Goal: Task Accomplishment & Management: Manage account settings

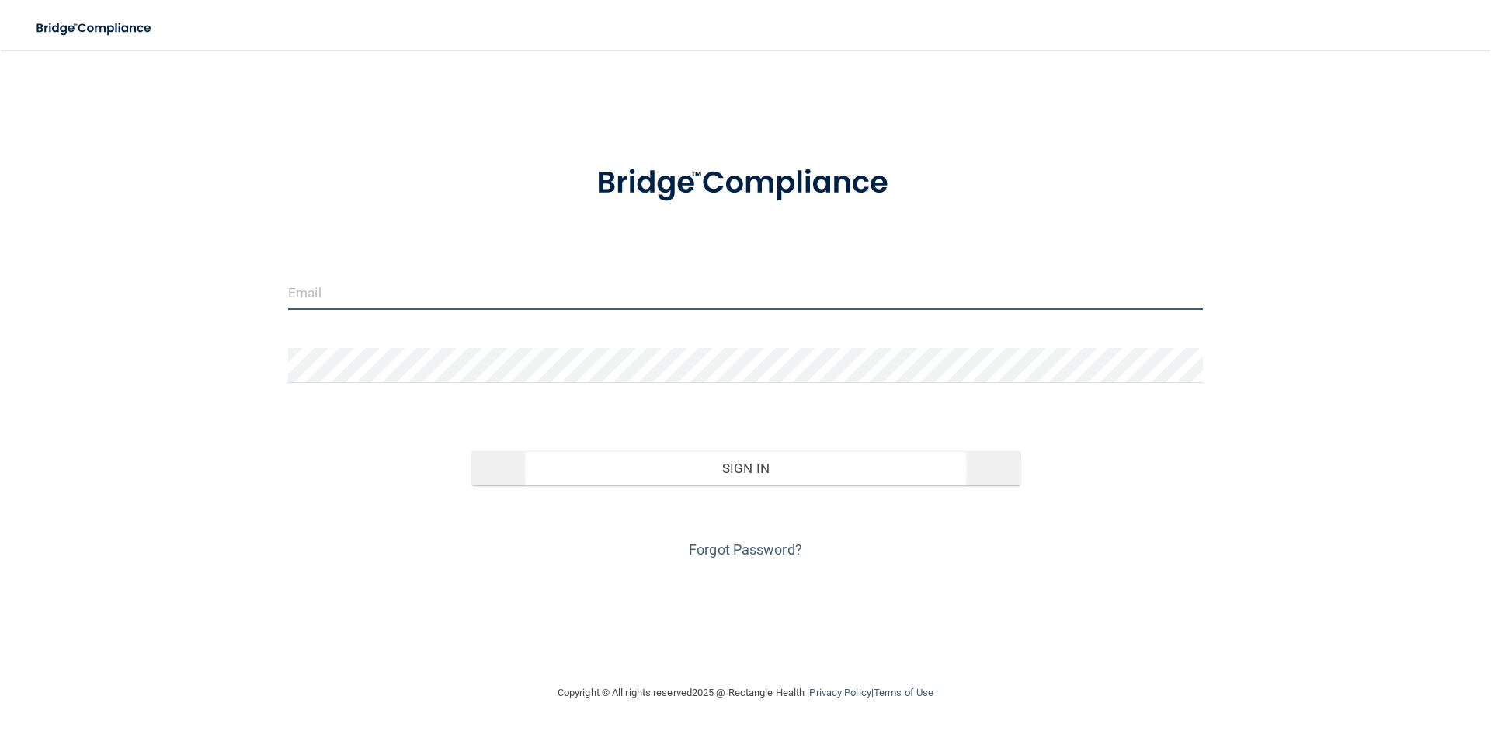
type input "[EMAIL_ADDRESS][DOMAIN_NAME]"
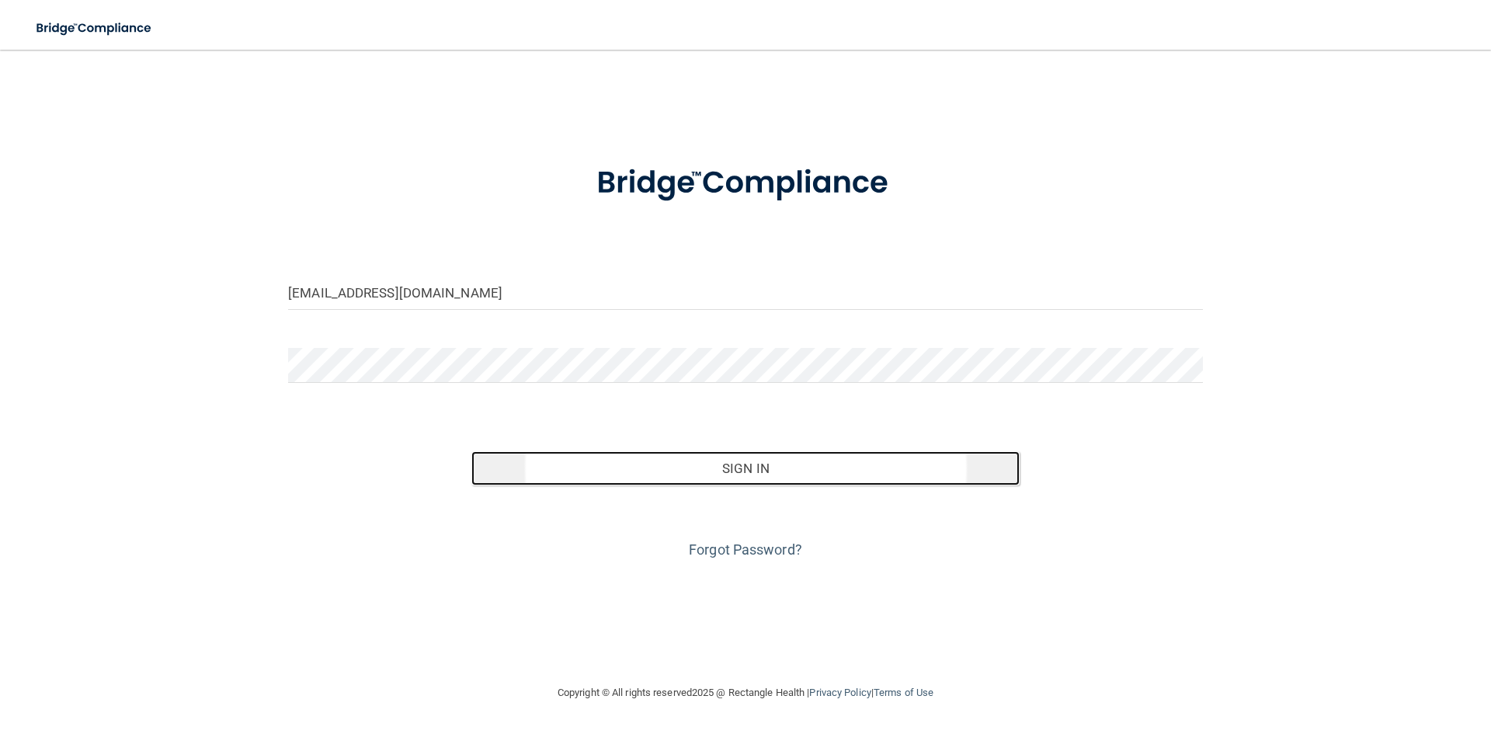
click at [747, 466] on button "Sign In" at bounding box center [746, 468] width 549 height 34
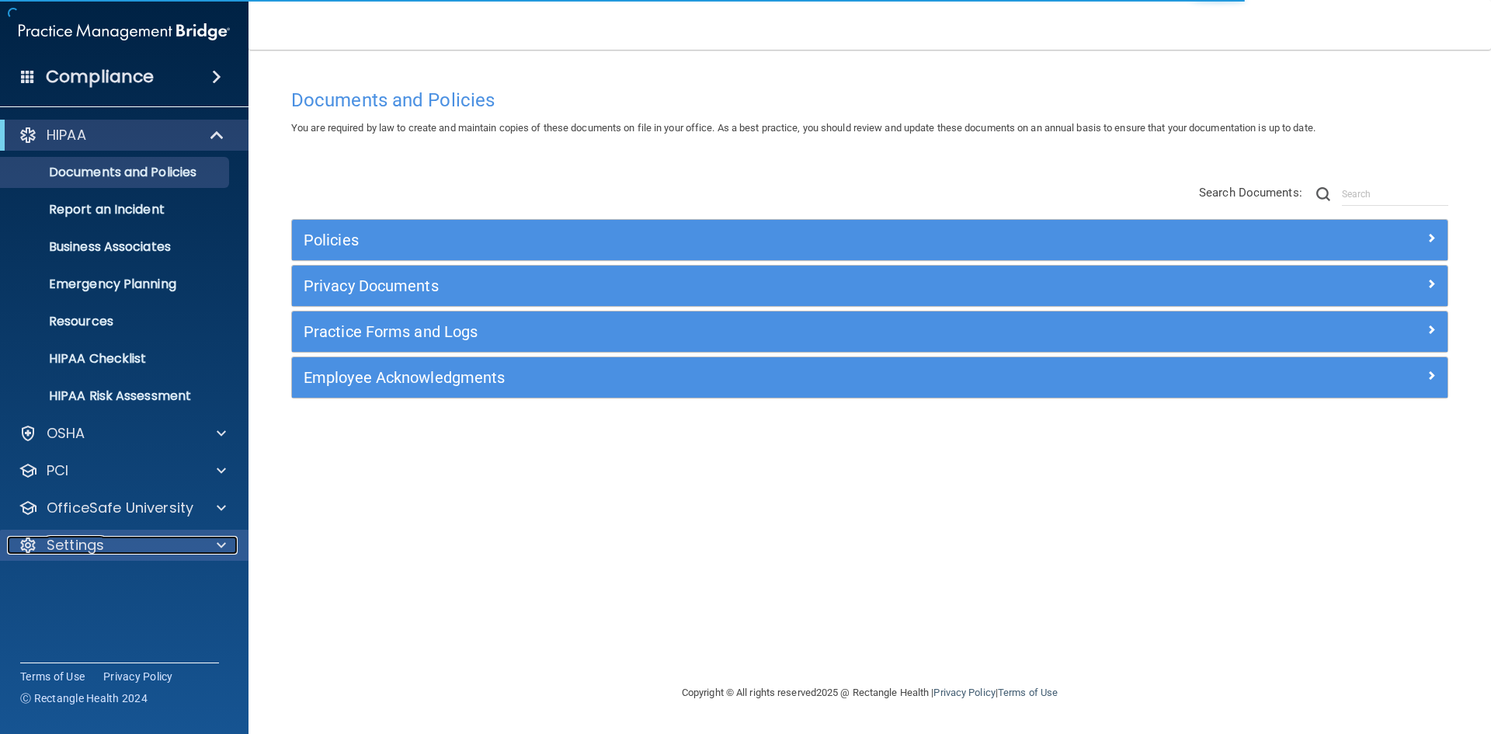
click at [216, 545] on div at bounding box center [219, 545] width 39 height 19
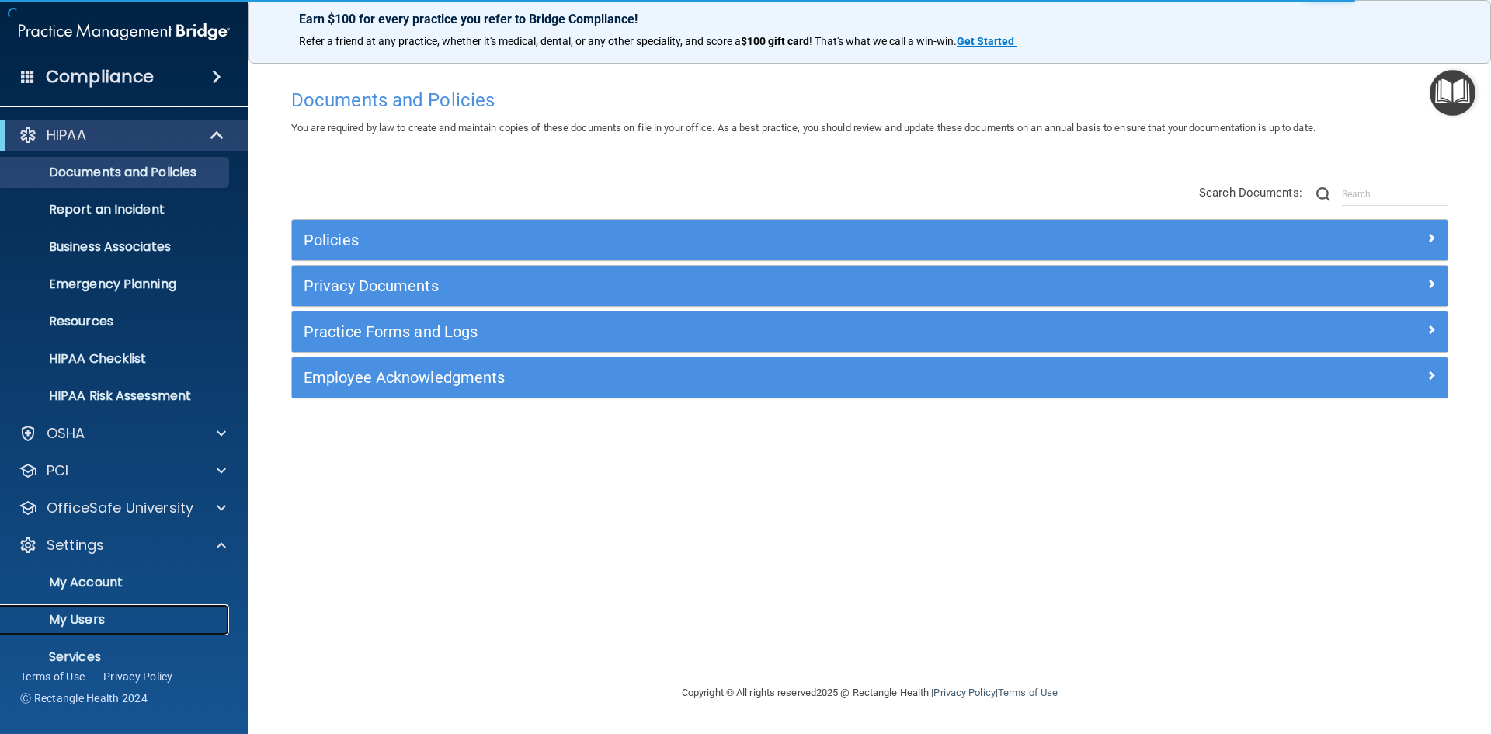
click at [99, 618] on p "My Users" at bounding box center [116, 620] width 212 height 16
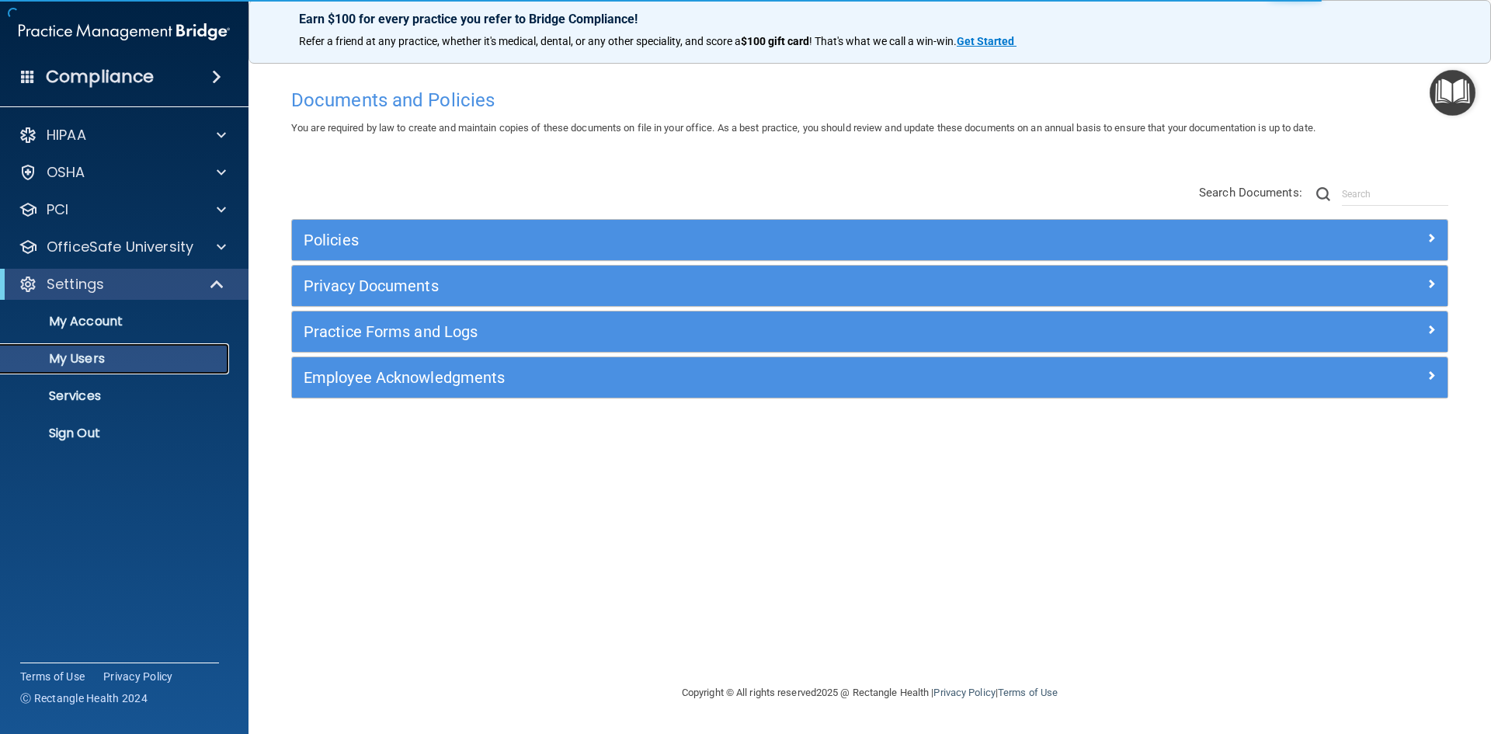
select select "20"
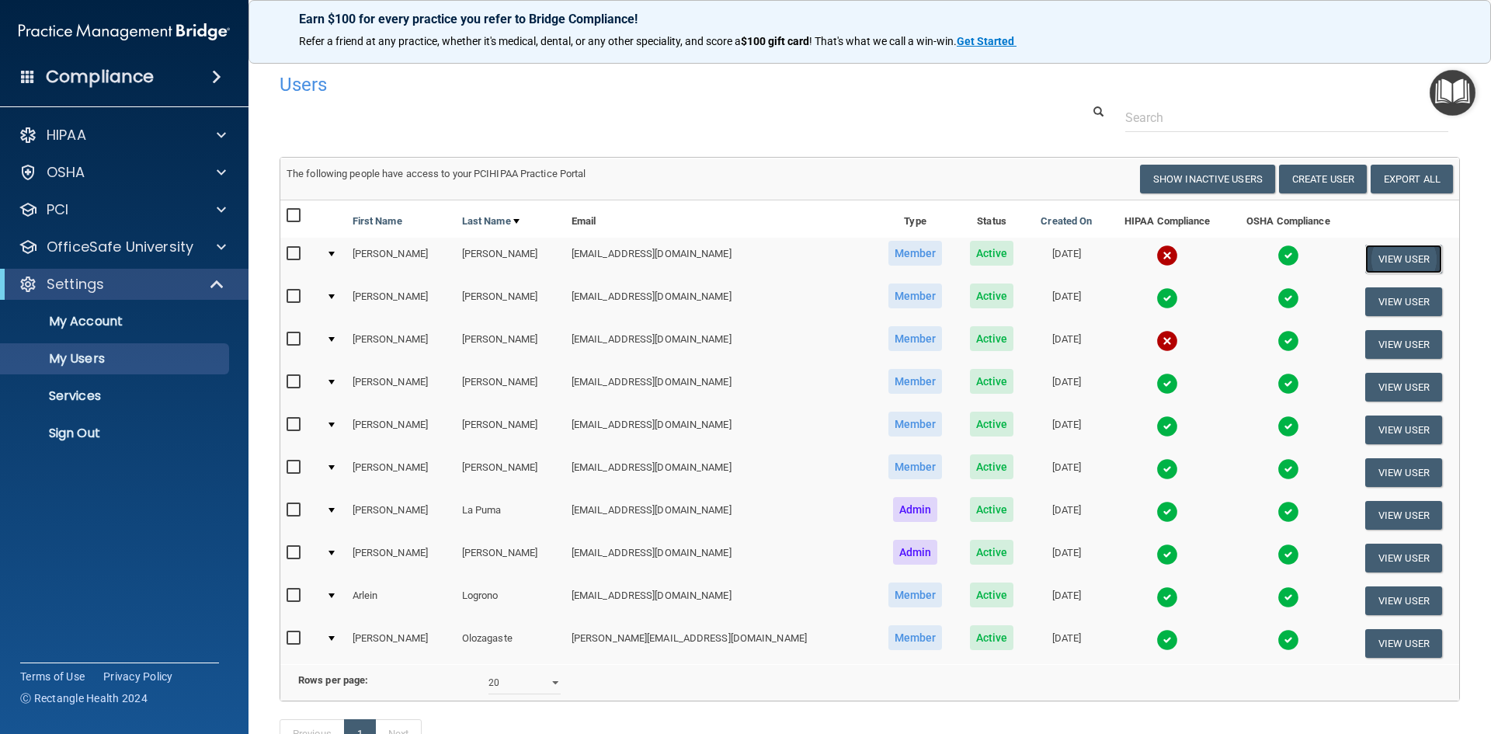
click at [1373, 256] on button "View User" at bounding box center [1404, 259] width 77 height 29
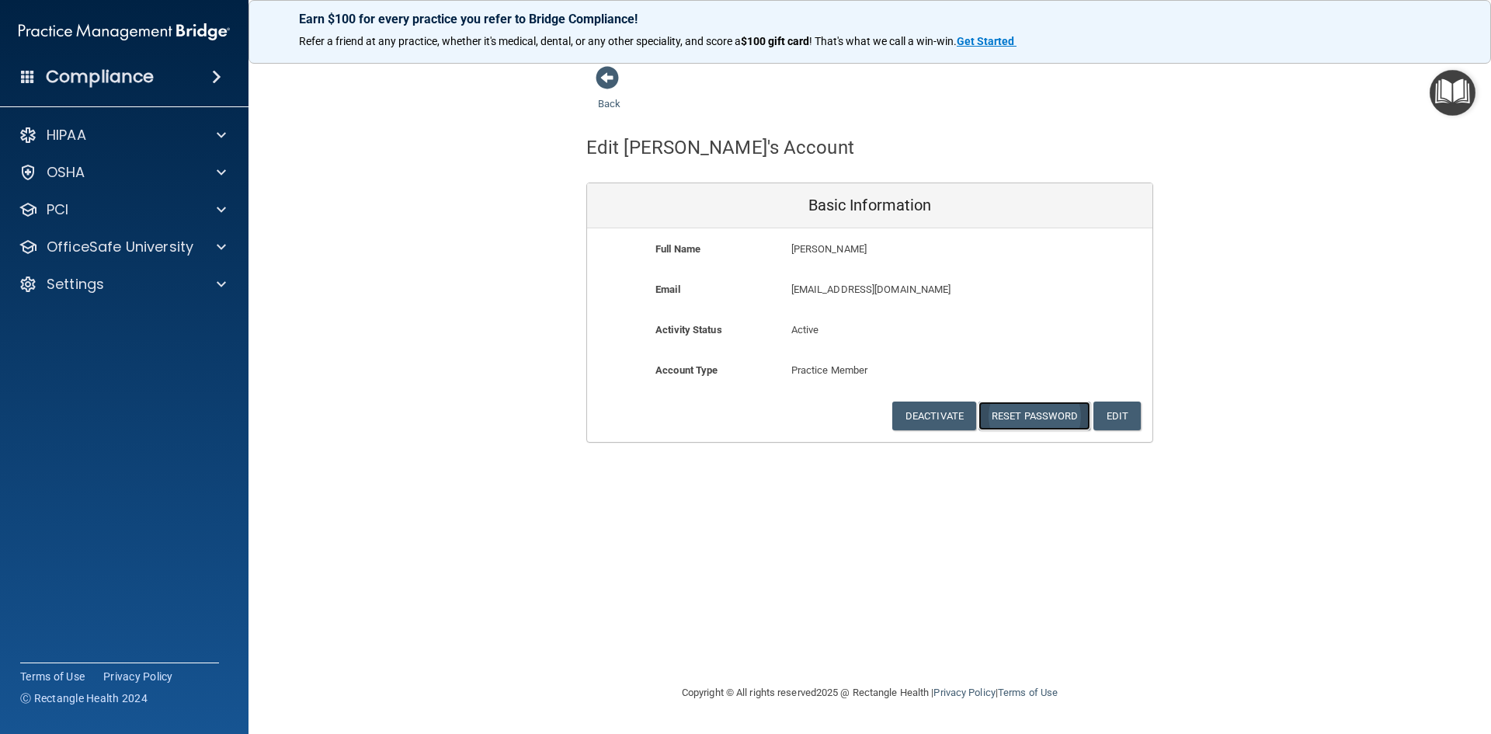
click at [1038, 412] on button "Reset Password" at bounding box center [1035, 416] width 112 height 29
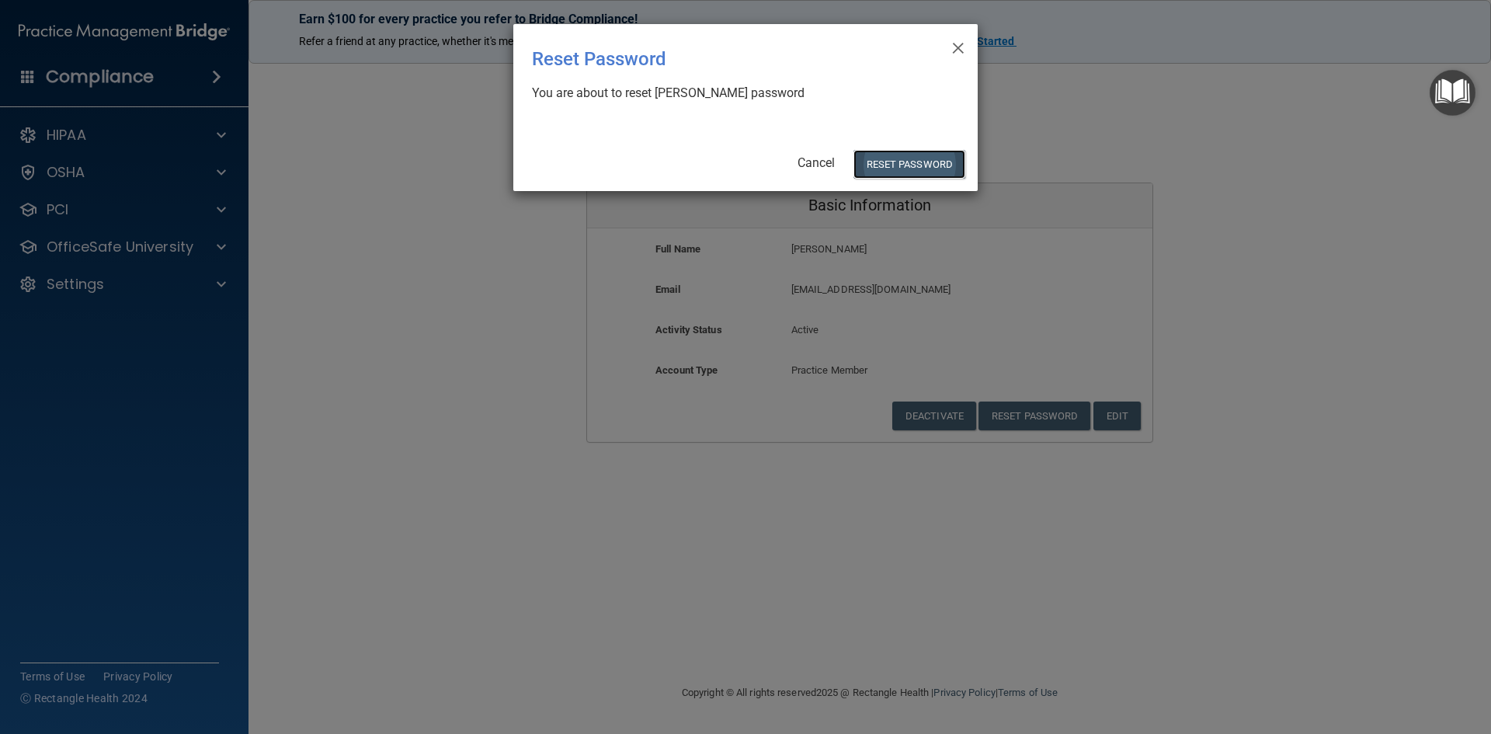
click at [903, 165] on button "Reset Password" at bounding box center [910, 164] width 112 height 29
click at [883, 161] on button "Reset Password" at bounding box center [910, 164] width 112 height 29
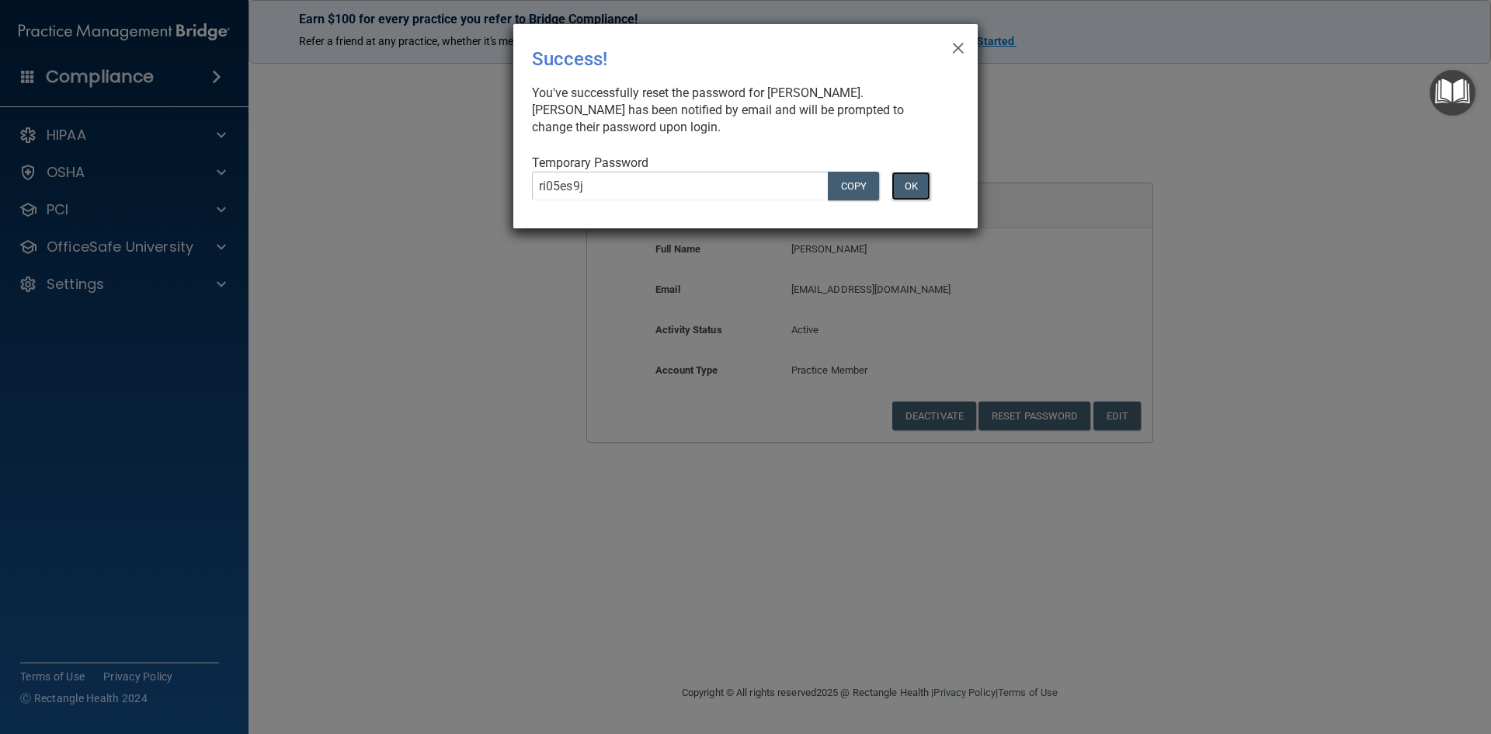
click at [916, 186] on button "OK" at bounding box center [911, 186] width 39 height 29
click at [915, 184] on button "OK" at bounding box center [911, 186] width 39 height 29
